Goal: Task Accomplishment & Management: Use online tool/utility

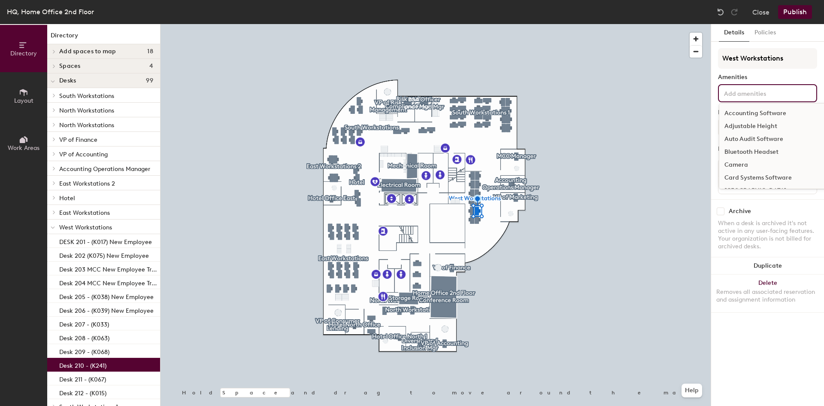
click at [753, 96] on input at bounding box center [761, 93] width 77 height 10
type input "dock"
click at [747, 112] on div "[GEOGRAPHIC_DATA]" at bounding box center [768, 113] width 97 height 13
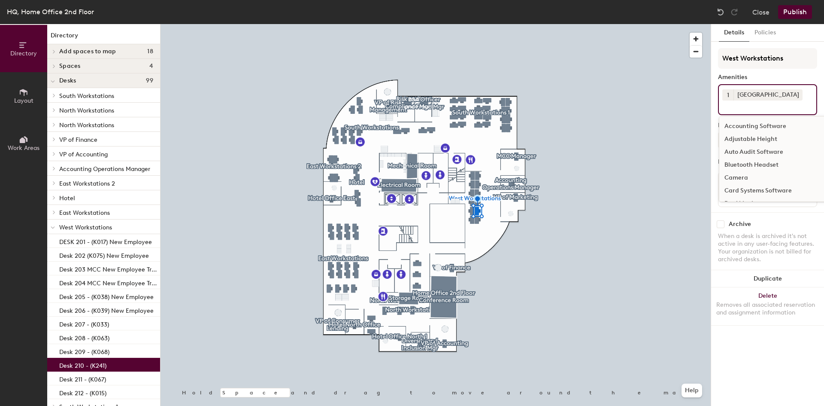
click at [738, 106] on input at bounding box center [761, 105] width 77 height 10
type input "dual"
click at [738, 127] on div "Dual Monitors" at bounding box center [768, 126] width 97 height 13
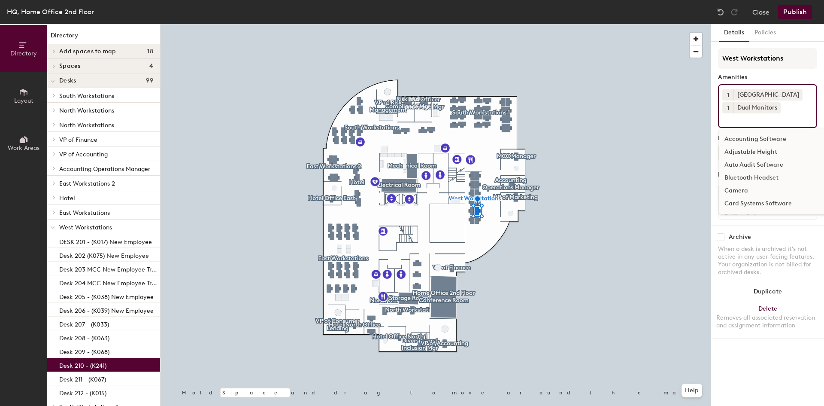
click at [737, 118] on input at bounding box center [761, 118] width 77 height 10
type input "key"
click at [738, 142] on div "Keyboard" at bounding box center [790, 139] width 141 height 13
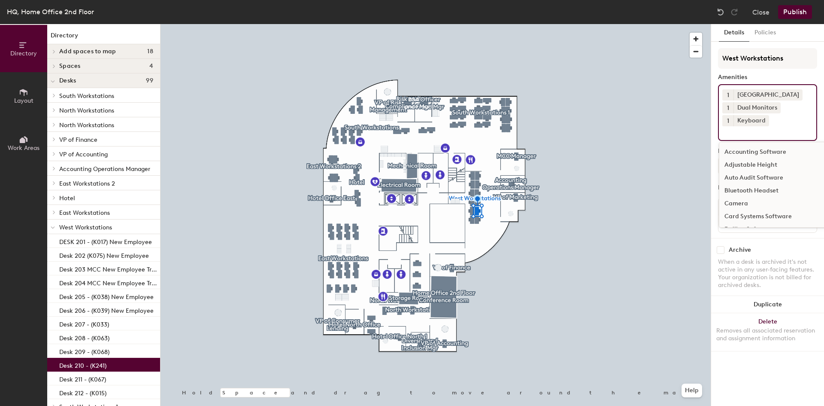
click at [741, 131] on input at bounding box center [761, 131] width 77 height 10
type input "mouse"
click at [732, 151] on div "Mouse" at bounding box center [790, 152] width 141 height 13
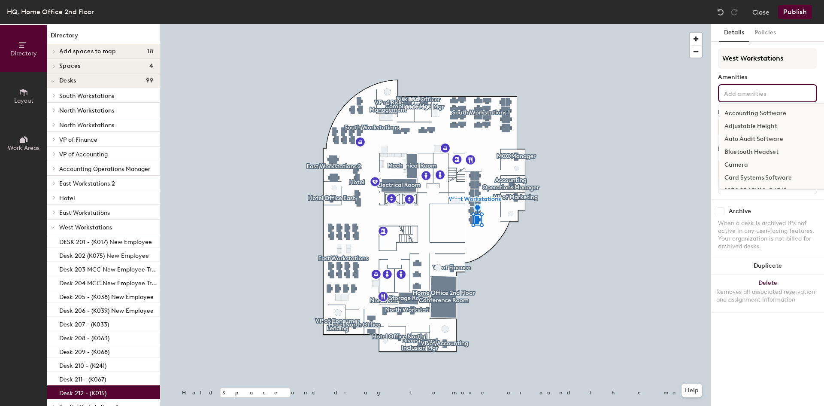
click at [749, 90] on input at bounding box center [761, 93] width 77 height 10
type input "dual"
click at [759, 116] on div "Dual Monitors" at bounding box center [768, 113] width 97 height 13
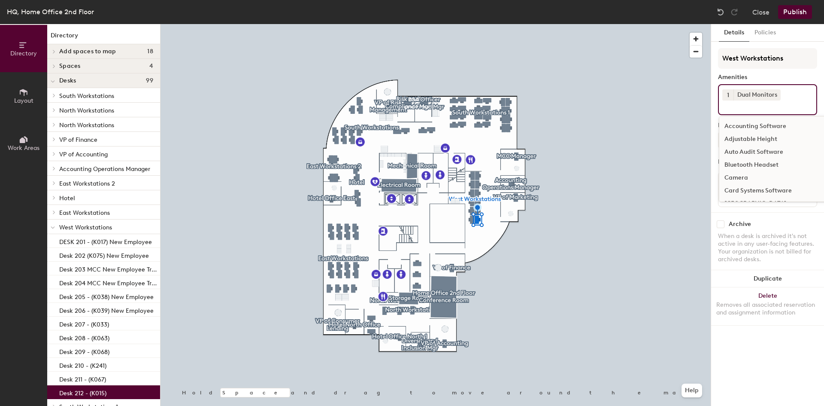
click at [744, 105] on input at bounding box center [761, 105] width 77 height 10
type input "docking"
click at [745, 123] on div "[GEOGRAPHIC_DATA]" at bounding box center [768, 126] width 97 height 13
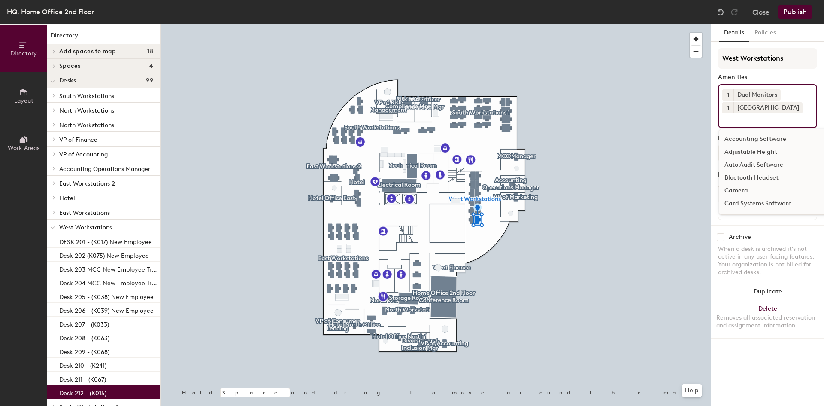
click at [742, 114] on input at bounding box center [761, 118] width 77 height 10
type input "key"
click at [732, 137] on div "Keyboard" at bounding box center [790, 139] width 141 height 13
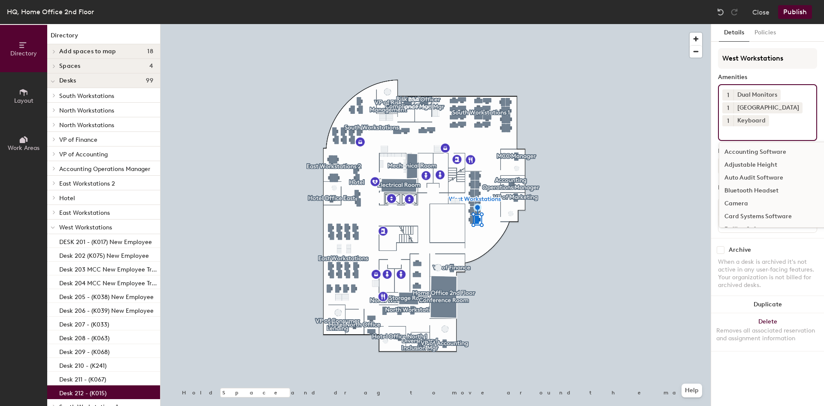
click at [741, 132] on input at bounding box center [761, 131] width 77 height 10
type input "mouse"
click at [737, 149] on div "Mouse" at bounding box center [790, 152] width 141 height 13
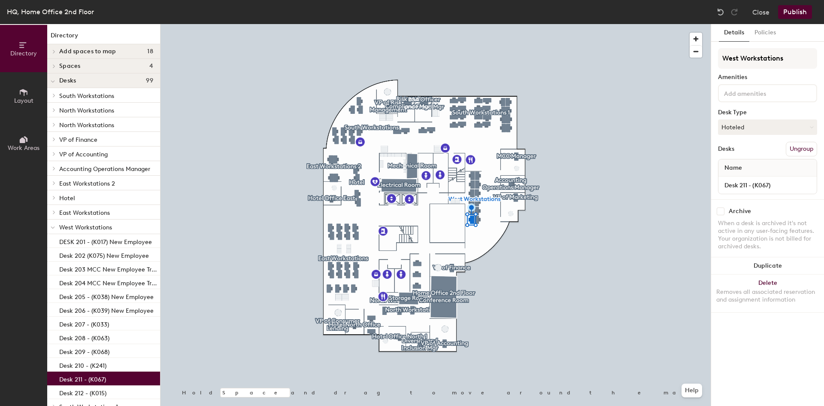
click at [758, 93] on input at bounding box center [761, 93] width 77 height 10
type input "docking"
click at [752, 109] on div "[GEOGRAPHIC_DATA]" at bounding box center [768, 113] width 97 height 13
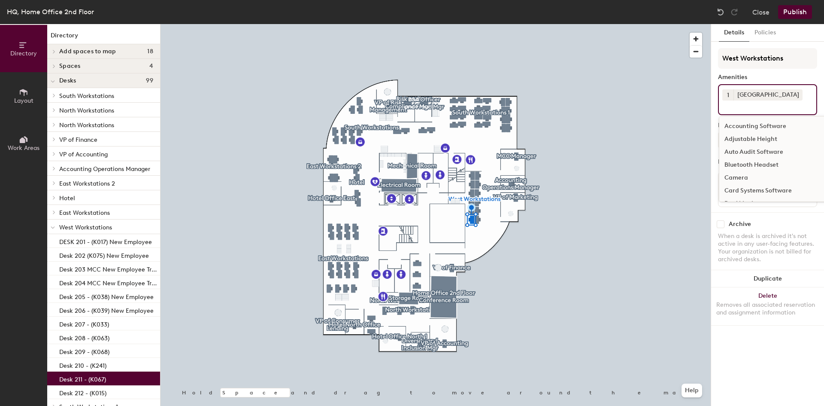
click at [749, 106] on input at bounding box center [761, 105] width 77 height 10
type input "dual"
click at [745, 121] on div "Dual Monitors" at bounding box center [768, 126] width 97 height 13
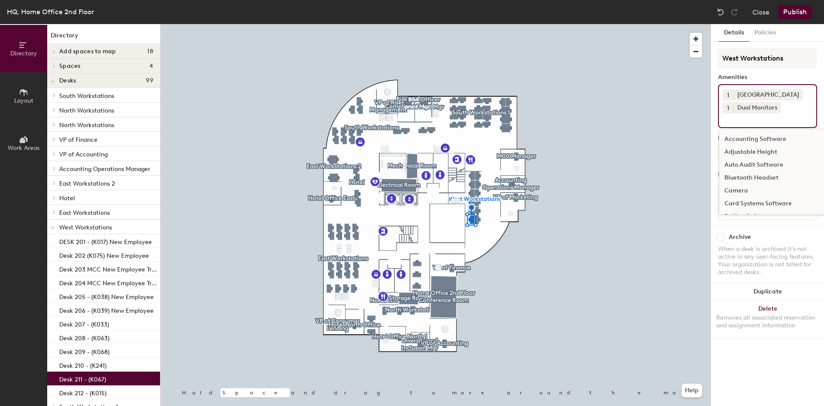
click at [738, 119] on input at bounding box center [761, 118] width 77 height 10
type input "key"
click at [738, 139] on div "Keyboard" at bounding box center [790, 139] width 141 height 13
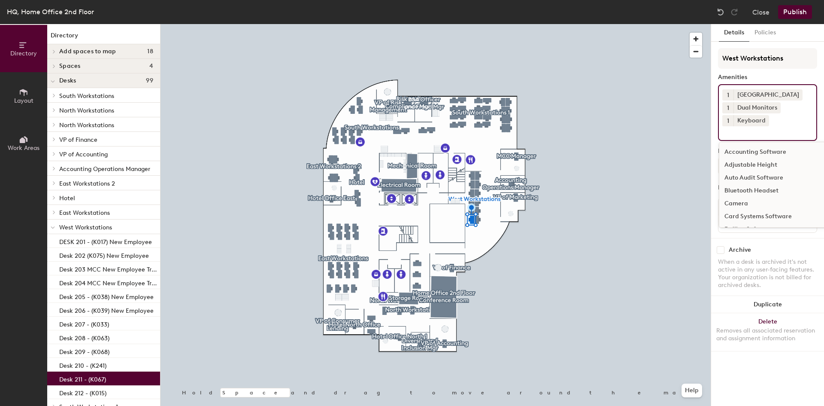
click at [735, 131] on input at bounding box center [761, 131] width 77 height 10
type input "mouse"
click at [732, 155] on div "Mouse" at bounding box center [790, 152] width 141 height 13
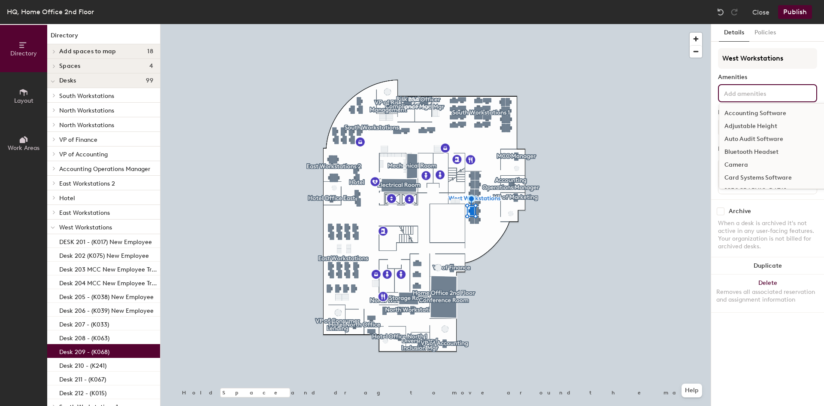
click at [748, 91] on input at bounding box center [761, 93] width 77 height 10
type input "docking"
click at [748, 117] on div "[GEOGRAPHIC_DATA]" at bounding box center [768, 113] width 97 height 13
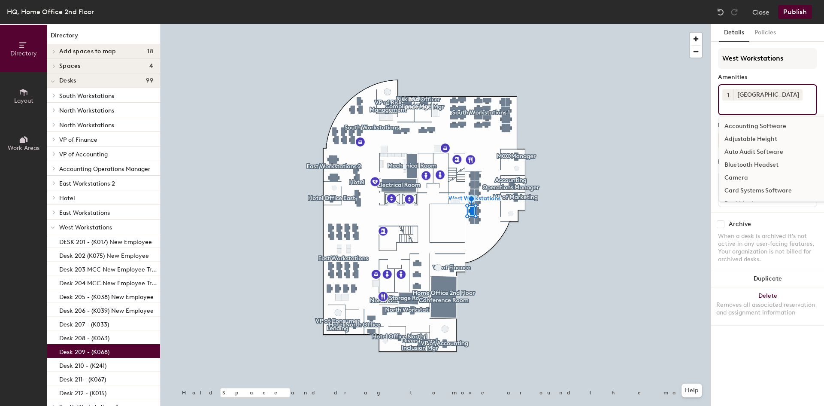
click at [741, 106] on input at bounding box center [761, 105] width 77 height 10
type input "dual"
click at [744, 125] on div "Dual Monitors" at bounding box center [768, 126] width 97 height 13
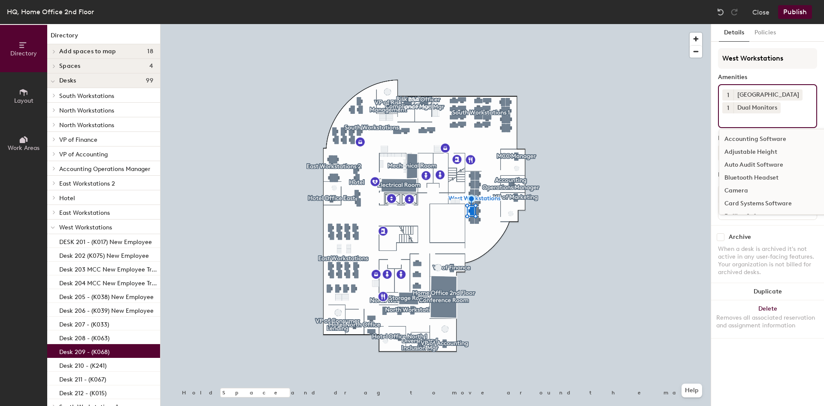
click at [738, 119] on input at bounding box center [761, 118] width 77 height 10
type input "mouse"
click at [729, 138] on div "Mouse" at bounding box center [790, 139] width 141 height 13
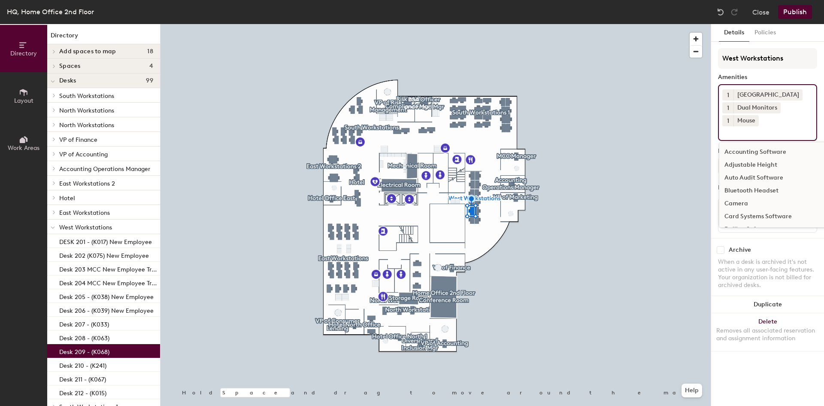
click at [739, 132] on input at bounding box center [761, 131] width 77 height 10
type input "key"
click at [750, 153] on div "Keyboard" at bounding box center [790, 152] width 141 height 13
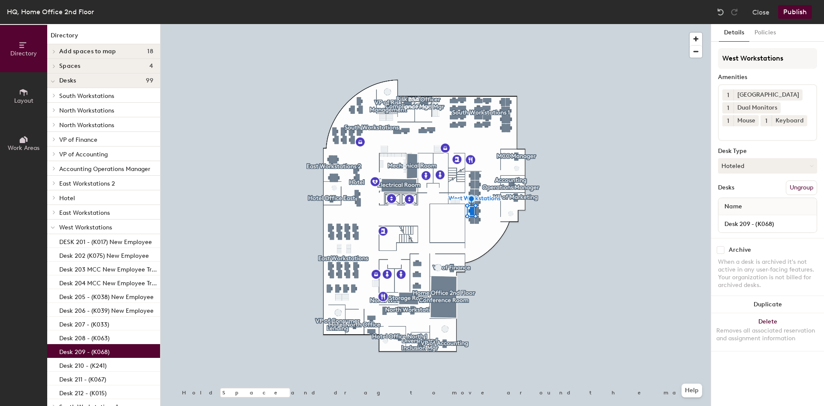
click at [798, 15] on button "Publish" at bounding box center [795, 12] width 34 height 14
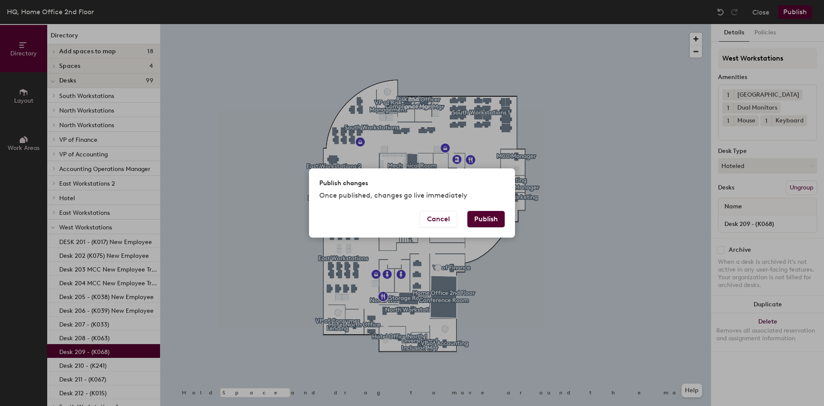
click at [489, 216] on button "Publish" at bounding box center [486, 219] width 37 height 16
